Goal: Task Accomplishment & Management: Use online tool/utility

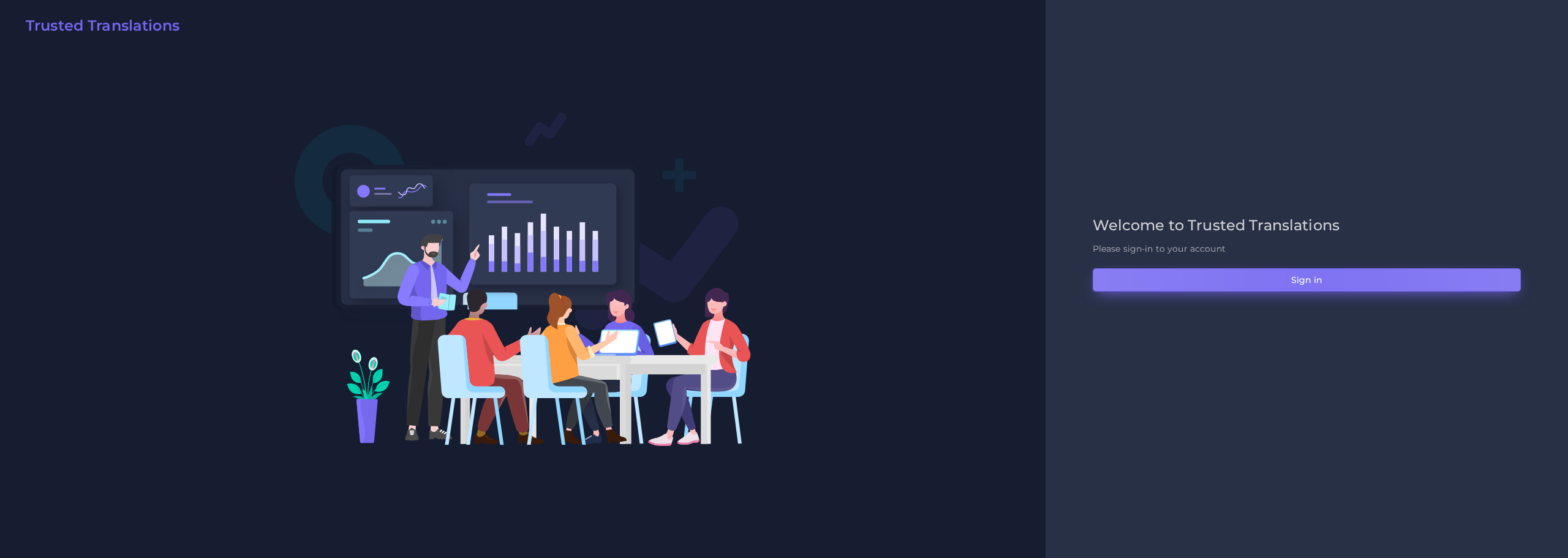
click at [1314, 281] on button "Sign in" at bounding box center [1306, 279] width 428 height 23
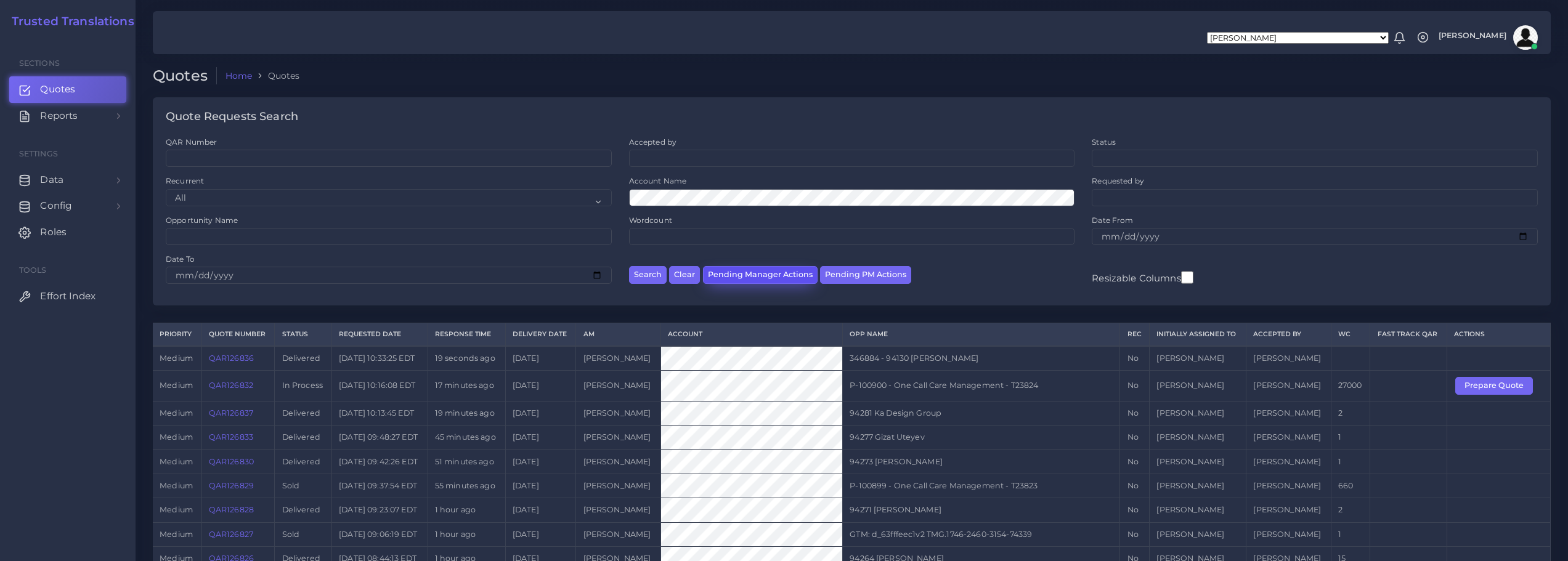
click at [773, 276] on button "Pending Manager Actions" at bounding box center [760, 275] width 115 height 18
select select "awaiting_manager_initial_review"
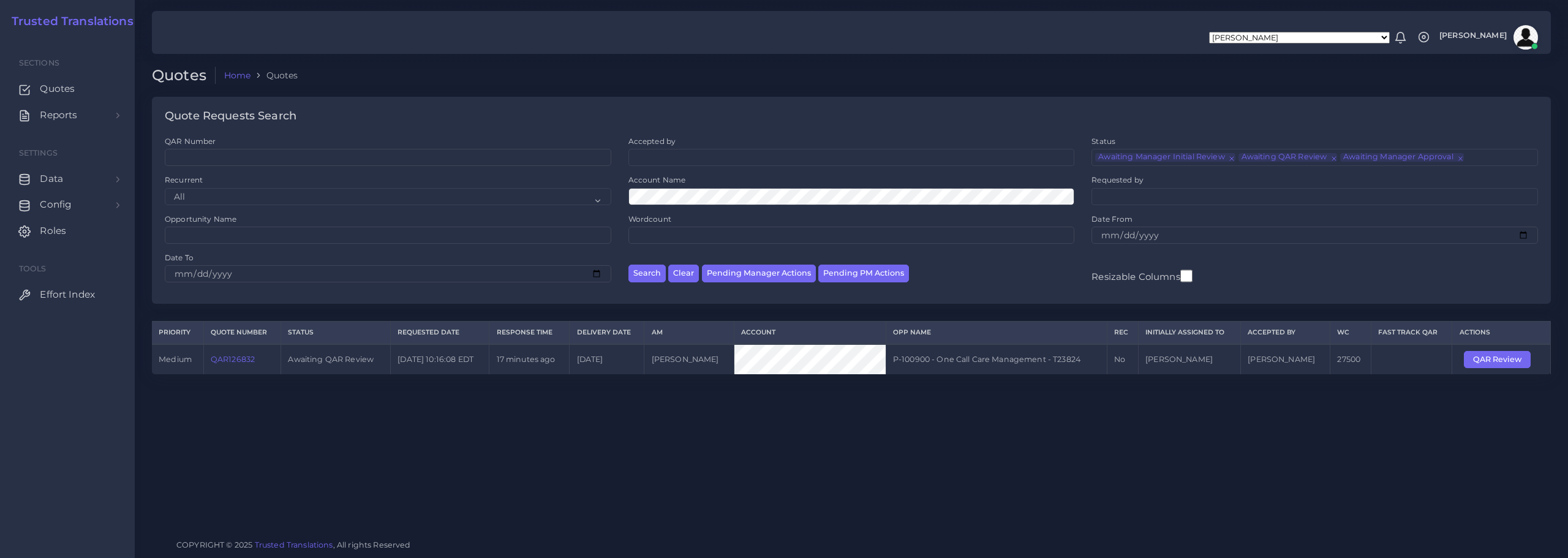
click at [242, 357] on link "QAR126832" at bounding box center [233, 359] width 44 height 9
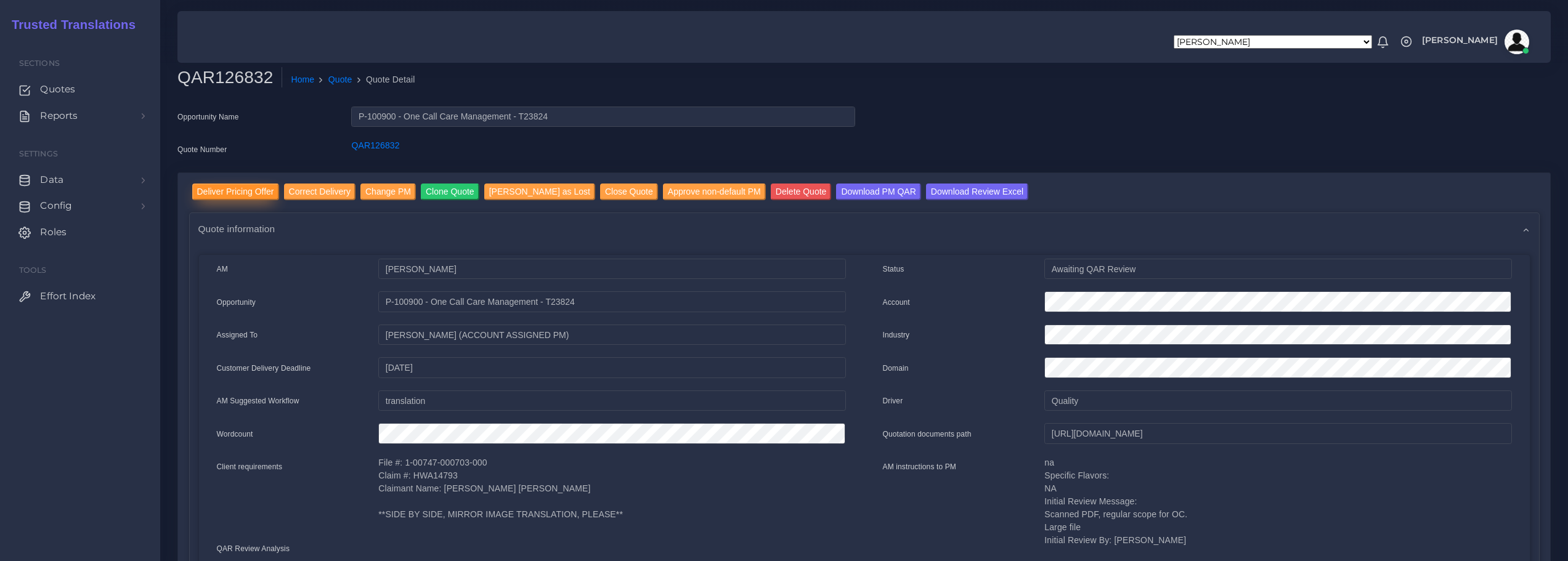
click at [248, 189] on input "Deliver Pricing Offer" at bounding box center [236, 192] width 87 height 17
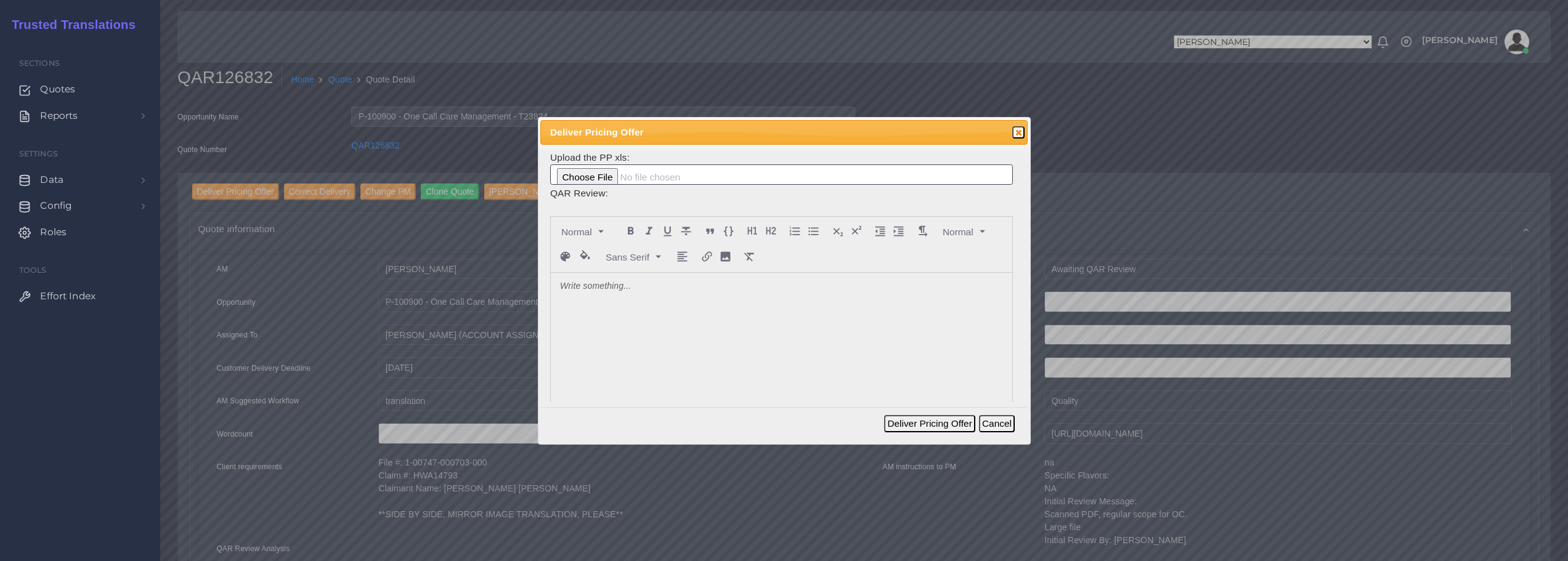
click at [607, 285] on p at bounding box center [781, 286] width 443 height 13
click at [938, 421] on button "Deliver Pricing Offer" at bounding box center [929, 424] width 90 height 17
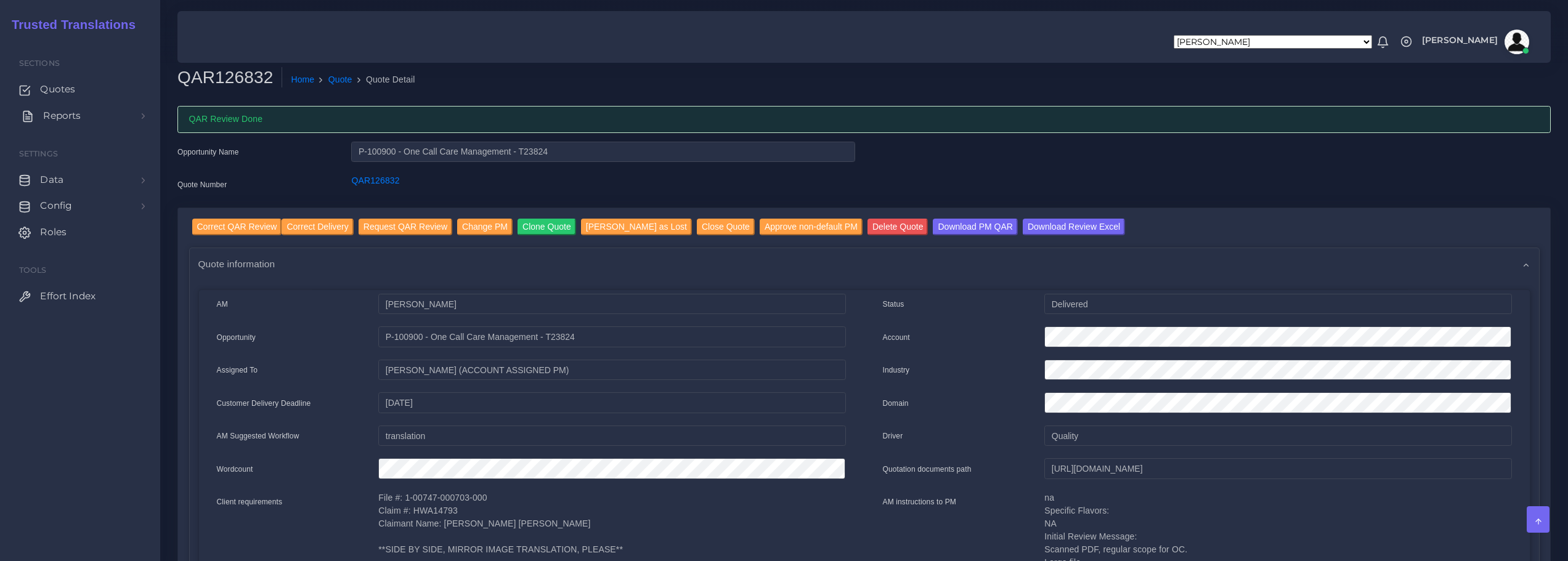
click at [58, 115] on span "Reports" at bounding box center [62, 116] width 37 height 14
click at [60, 172] on span "Campaigns" at bounding box center [71, 172] width 55 height 14
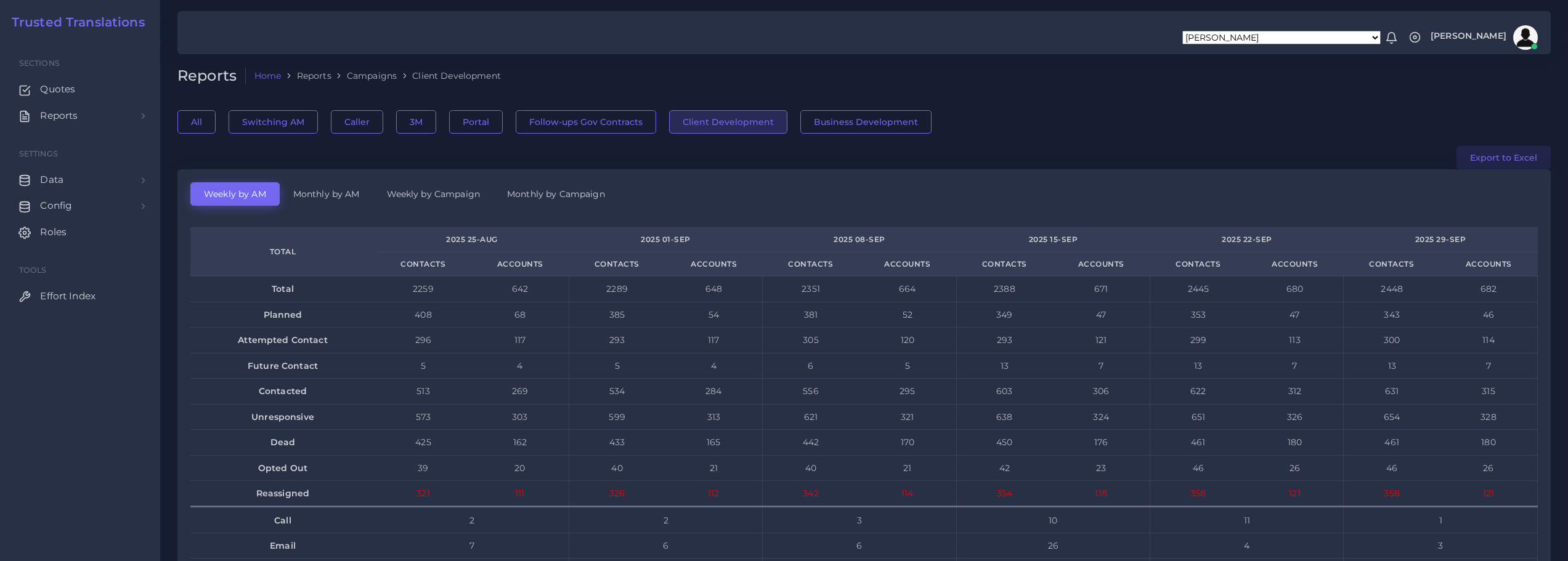
click at [1513, 159] on button "Export to Excel" at bounding box center [1504, 157] width 94 height 24
